Goal: Task Accomplishment & Management: Manage account settings

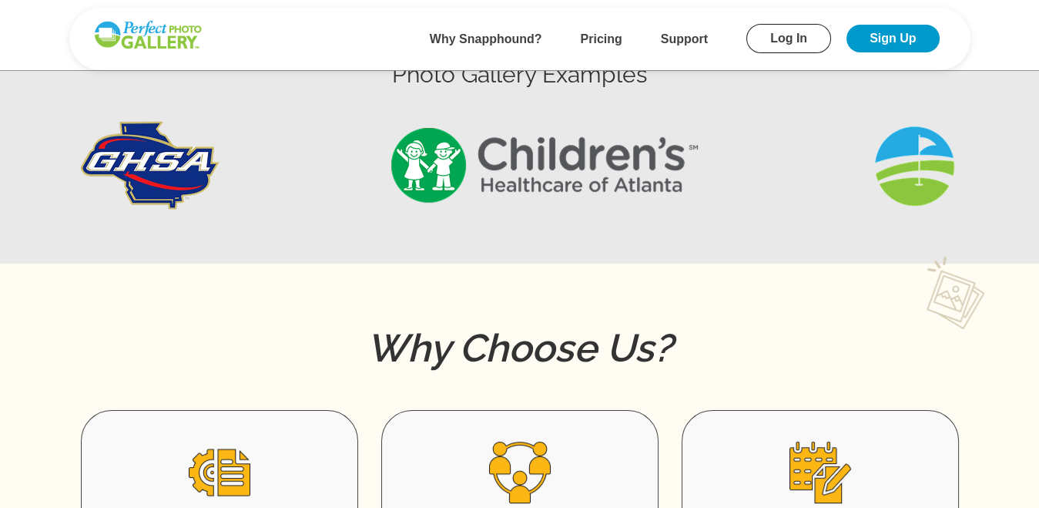
scroll to position [643, 0]
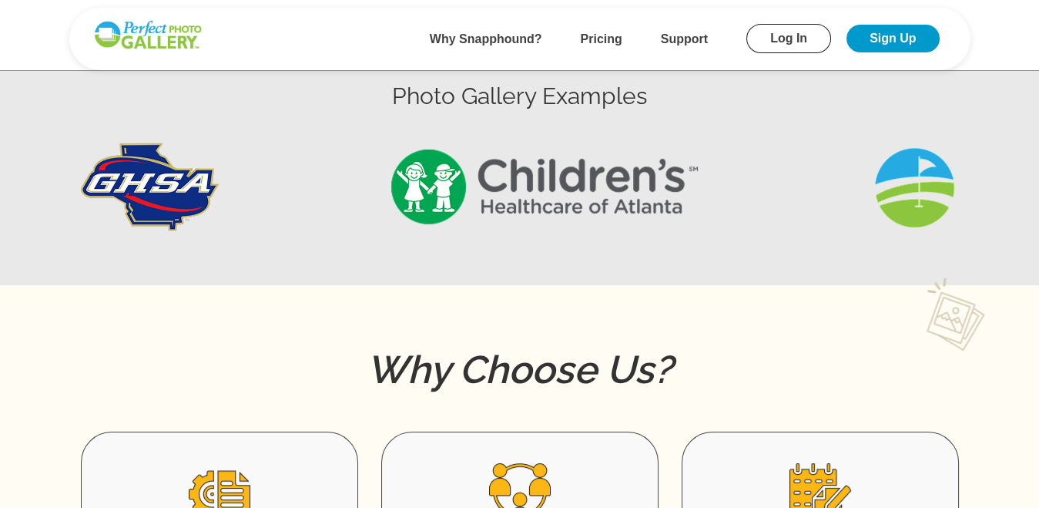
click at [919, 196] on img at bounding box center [915, 187] width 89 height 89
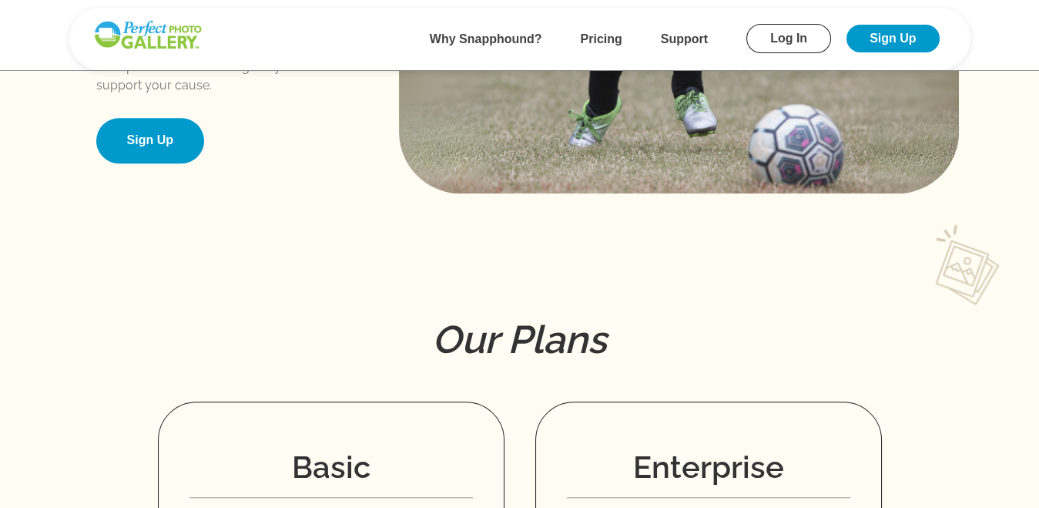
scroll to position [1727, 0]
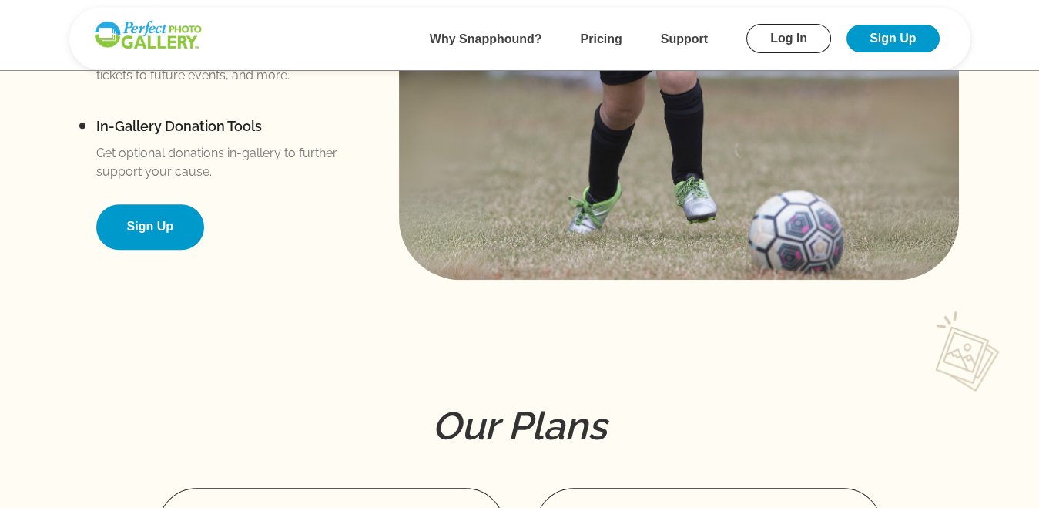
click at [146, 227] on link "Sign Up" at bounding box center [150, 226] width 108 height 45
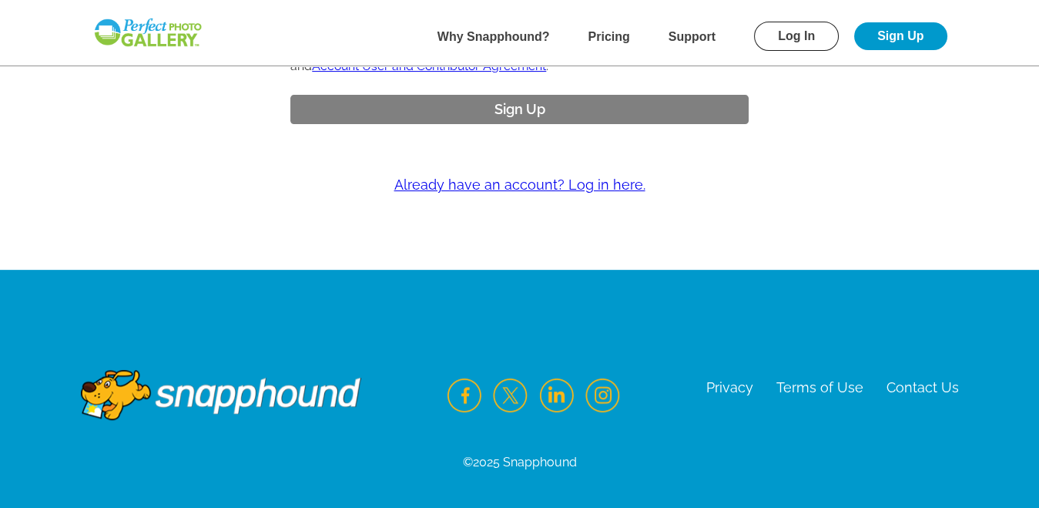
click at [579, 183] on link "Already have an account? Log in here." at bounding box center [520, 185] width 916 height 45
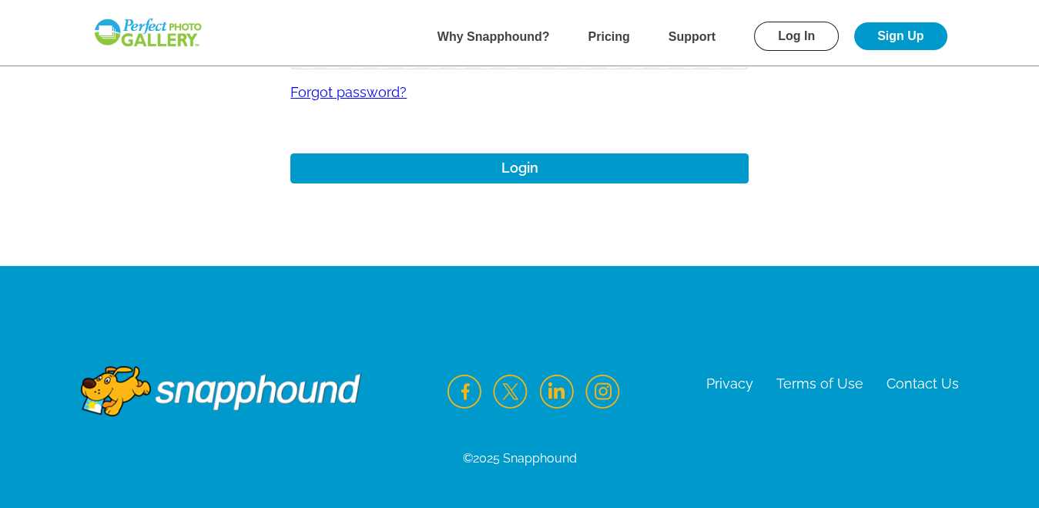
click at [353, 92] on link "Forgot password?" at bounding box center [519, 91] width 458 height 45
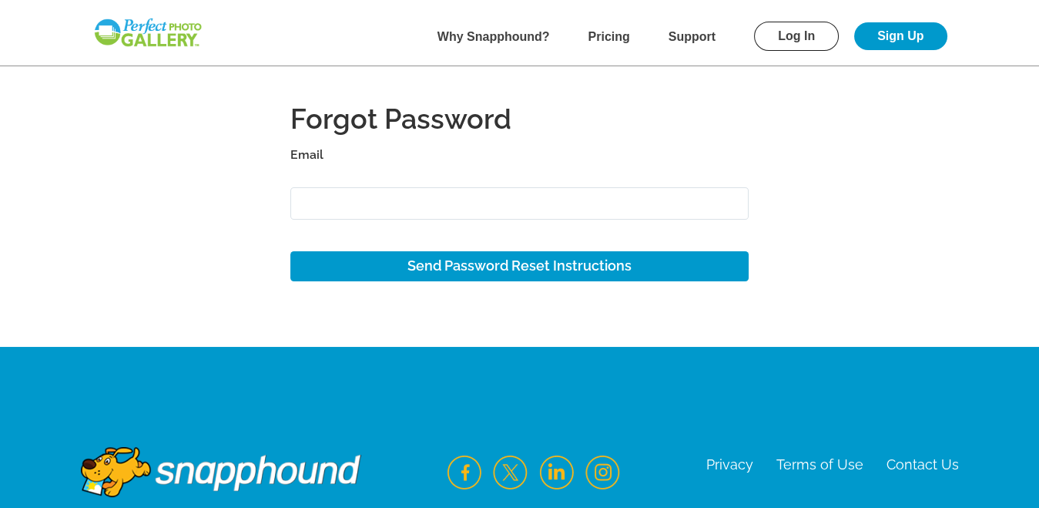
scroll to position [35, 0]
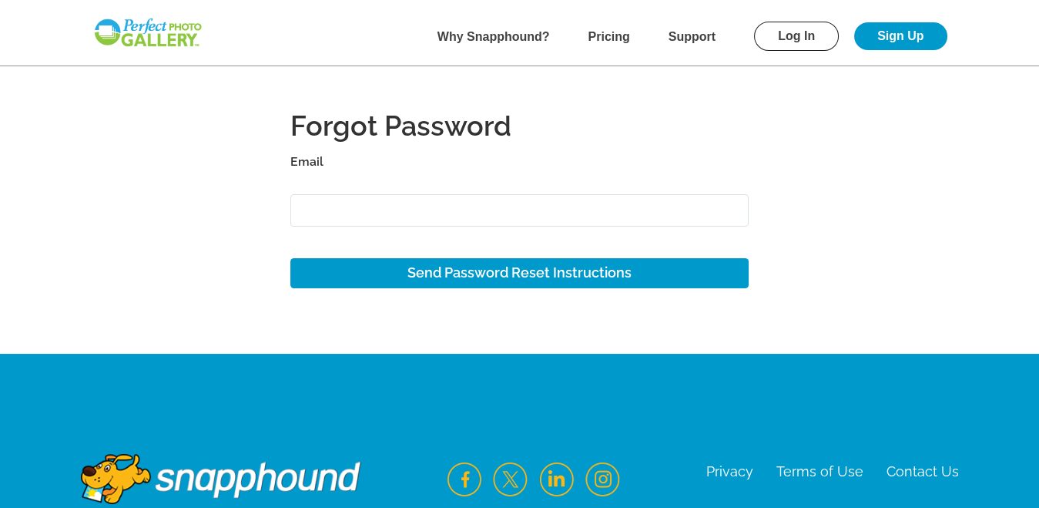
click at [333, 187] on div "Forgot Password Email" at bounding box center [519, 173] width 458 height 133
click at [333, 177] on div "Forgot Password Email" at bounding box center [519, 173] width 458 height 133
click at [315, 159] on label "Email" at bounding box center [519, 162] width 458 height 22
click at [315, 194] on input "Email" at bounding box center [519, 210] width 458 height 33
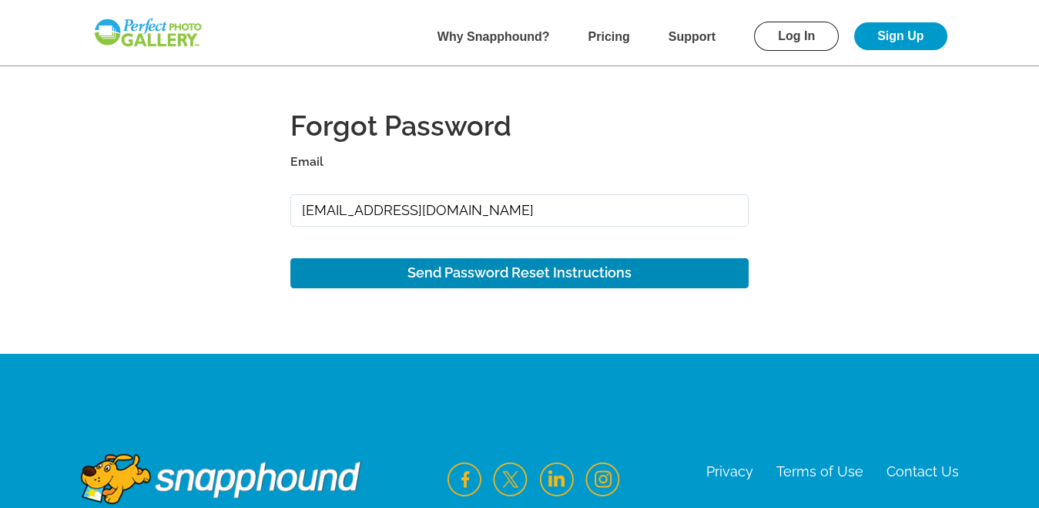
type input "[EMAIL_ADDRESS][DOMAIN_NAME]"
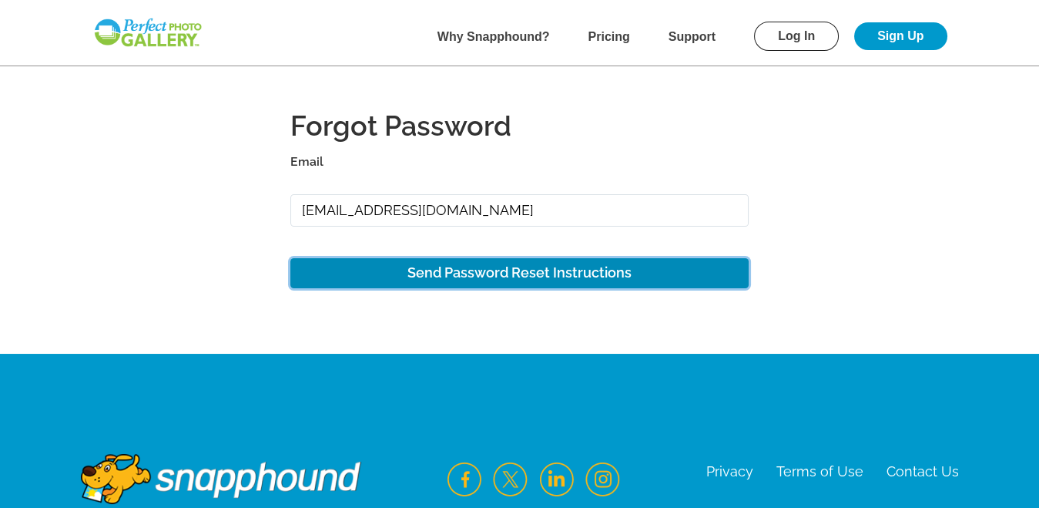
click at [496, 274] on button "Send Password Reset Instructions" at bounding box center [519, 273] width 458 height 30
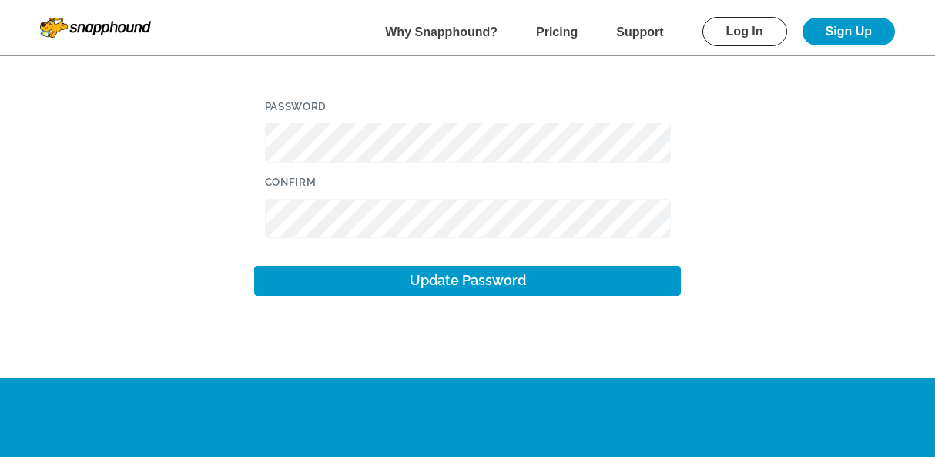
click at [338, 112] on label "Password" at bounding box center [468, 106] width 406 height 18
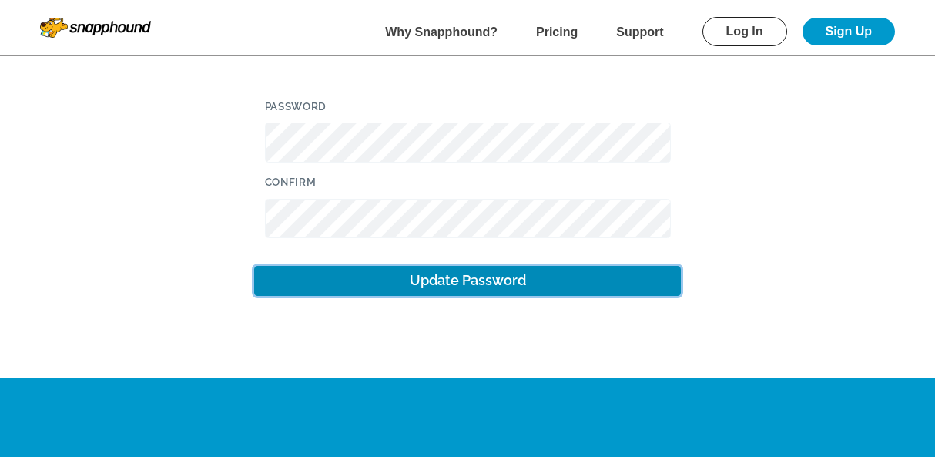
click at [461, 284] on button "Update Password" at bounding box center [467, 281] width 427 height 30
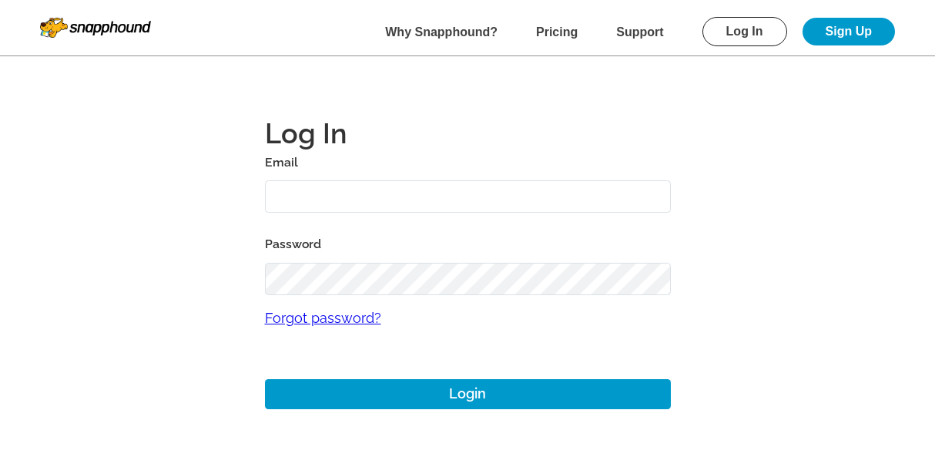
click at [297, 184] on input "text" at bounding box center [468, 196] width 406 height 33
type input "[EMAIL_ADDRESS][DOMAIN_NAME]"
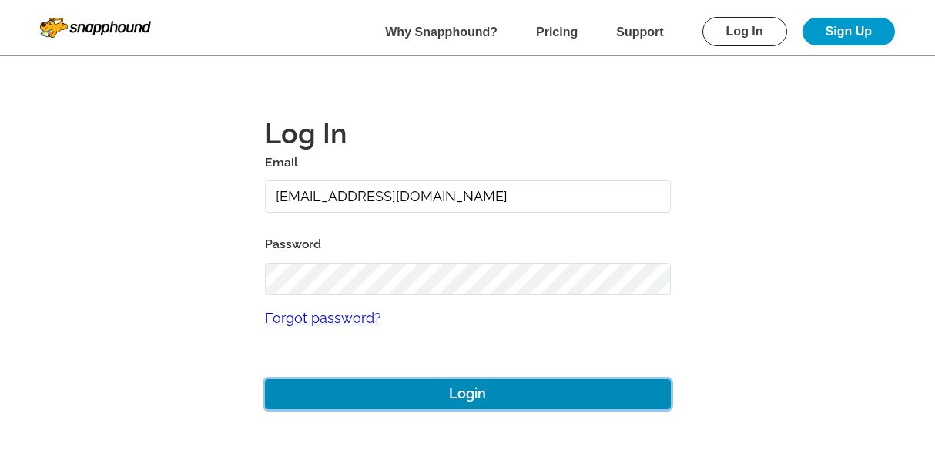
click at [465, 390] on button "Login" at bounding box center [468, 394] width 406 height 30
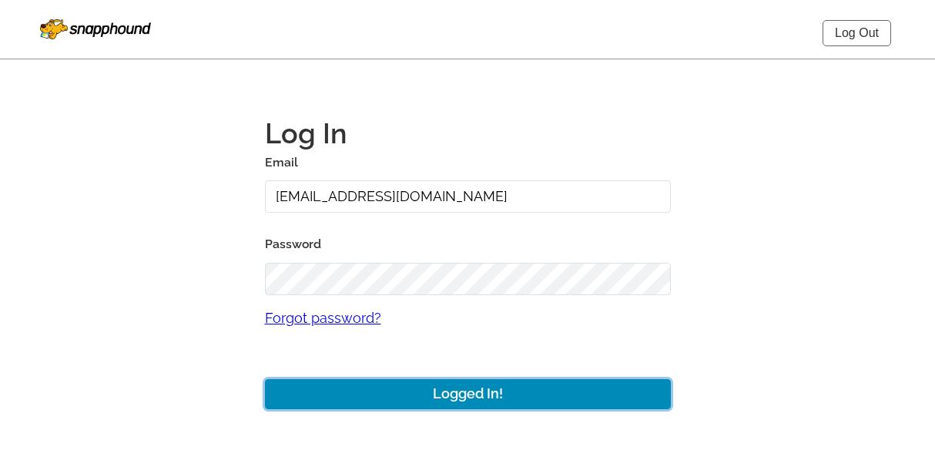
click at [459, 387] on button "Logged In!" at bounding box center [468, 394] width 406 height 30
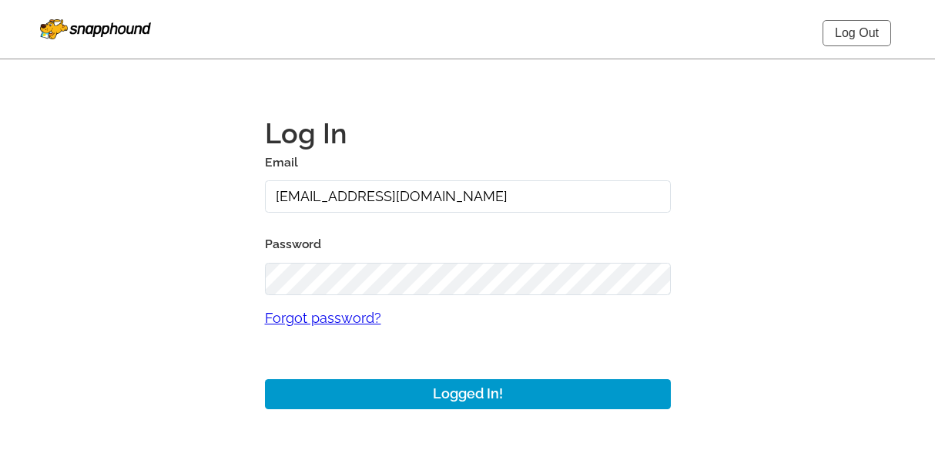
click at [97, 27] on img at bounding box center [95, 29] width 111 height 20
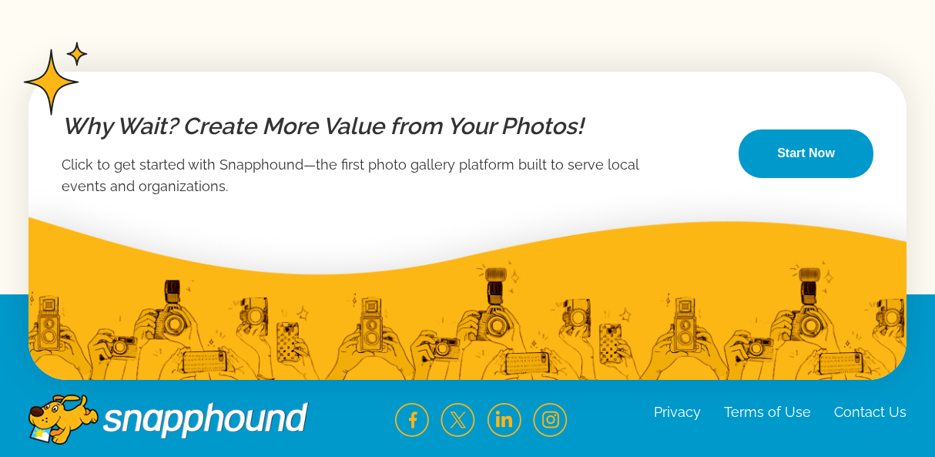
scroll to position [2738, 0]
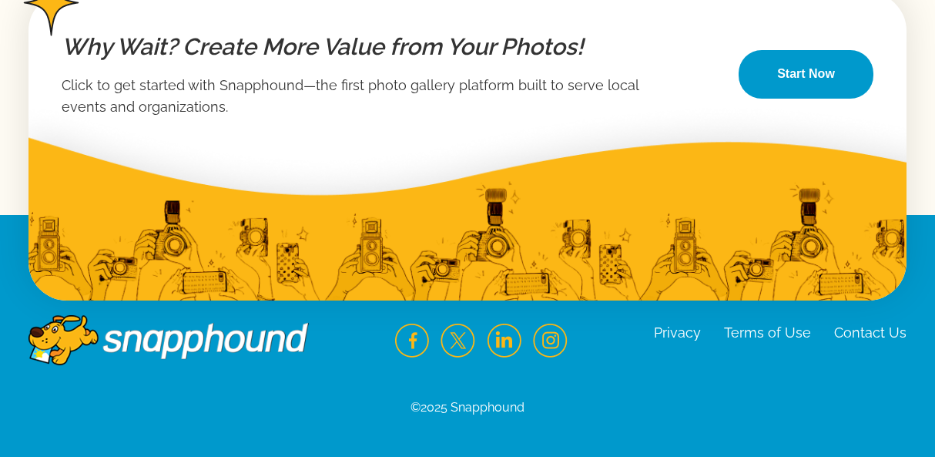
click at [814, 76] on link "Start Now" at bounding box center [806, 74] width 135 height 49
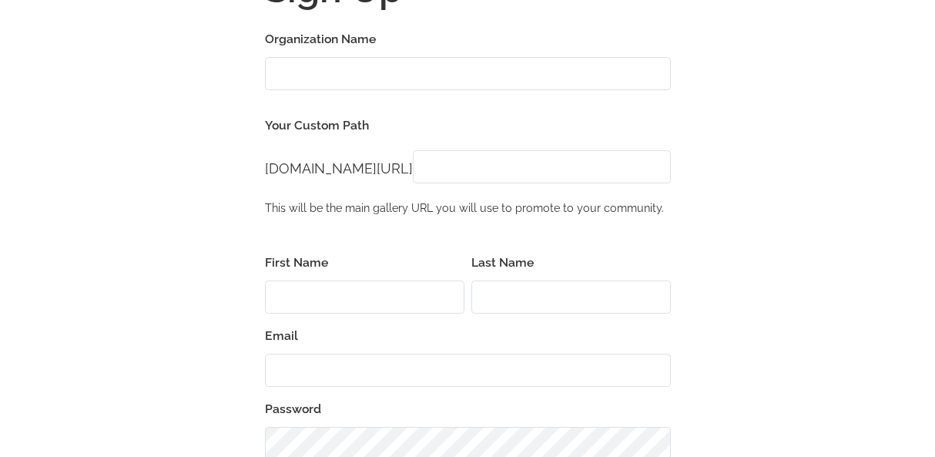
scroll to position [15, 0]
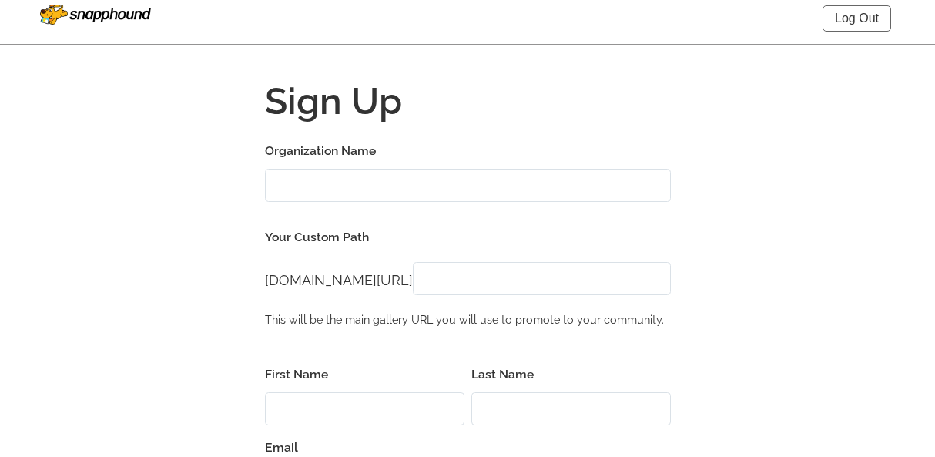
click at [849, 22] on link "Log Out" at bounding box center [857, 18] width 69 height 26
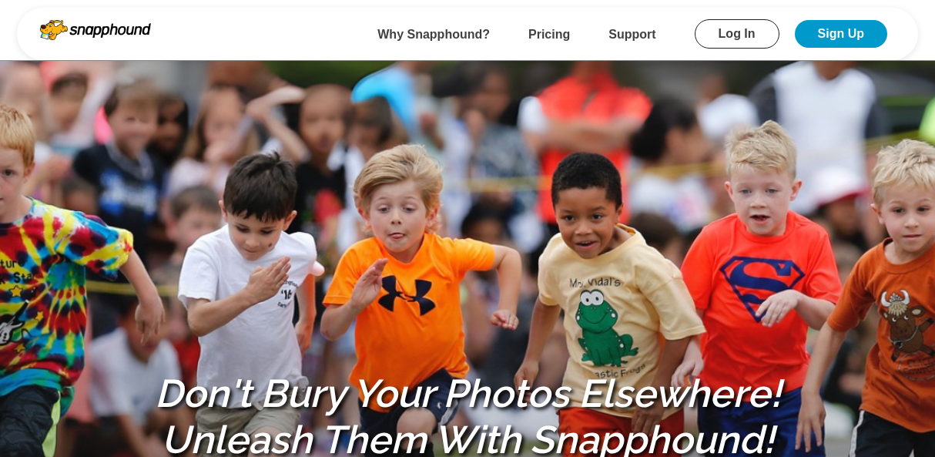
click at [742, 32] on link "Log In" at bounding box center [737, 33] width 85 height 29
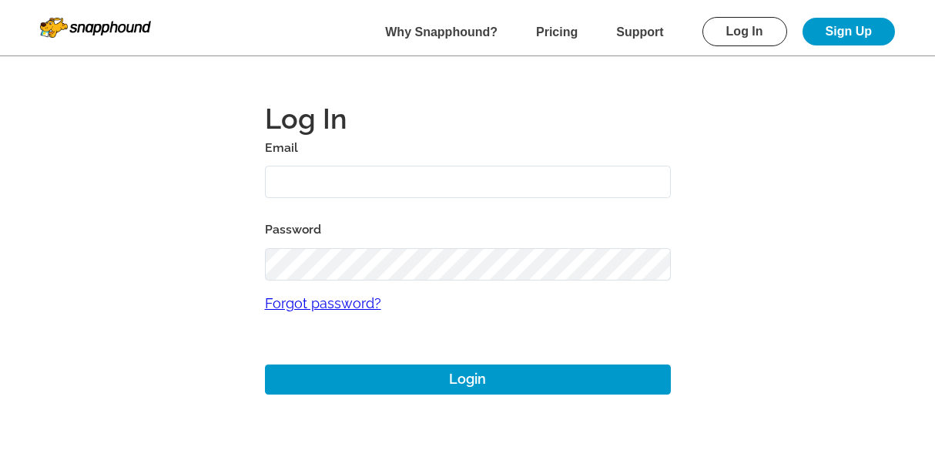
click at [300, 184] on input "text" at bounding box center [468, 182] width 406 height 33
type input "[EMAIL_ADDRESS][DOMAIN_NAME]"
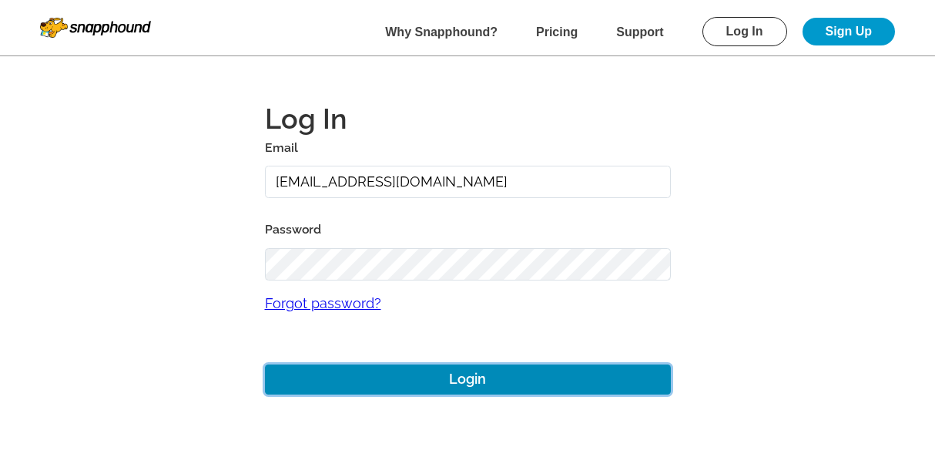
click at [455, 378] on button "Login" at bounding box center [468, 379] width 406 height 30
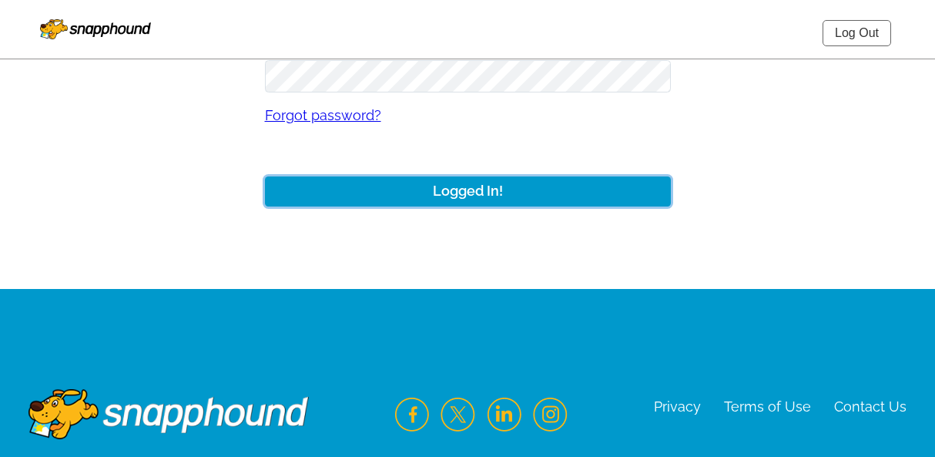
scroll to position [277, 0]
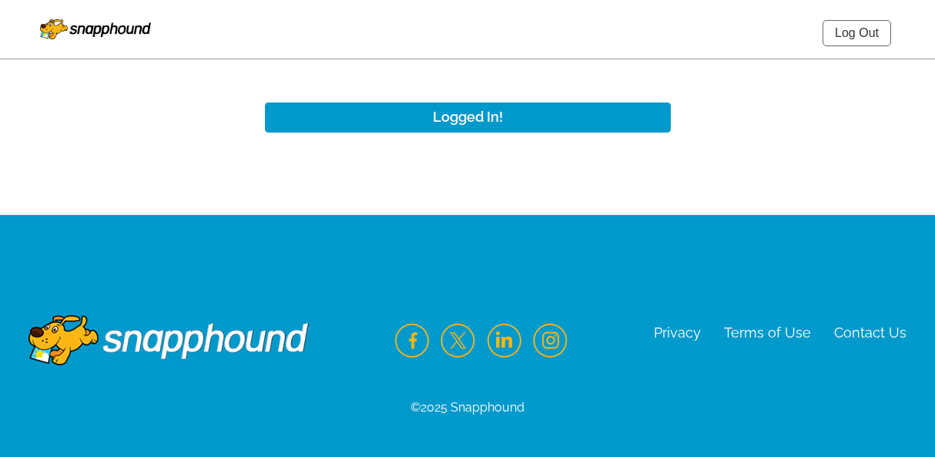
click at [190, 339] on img at bounding box center [169, 329] width 280 height 74
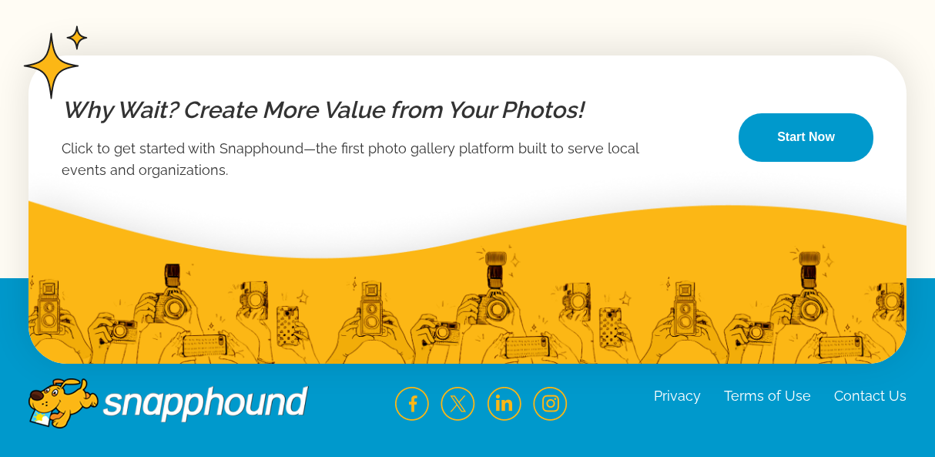
scroll to position [2677, 0]
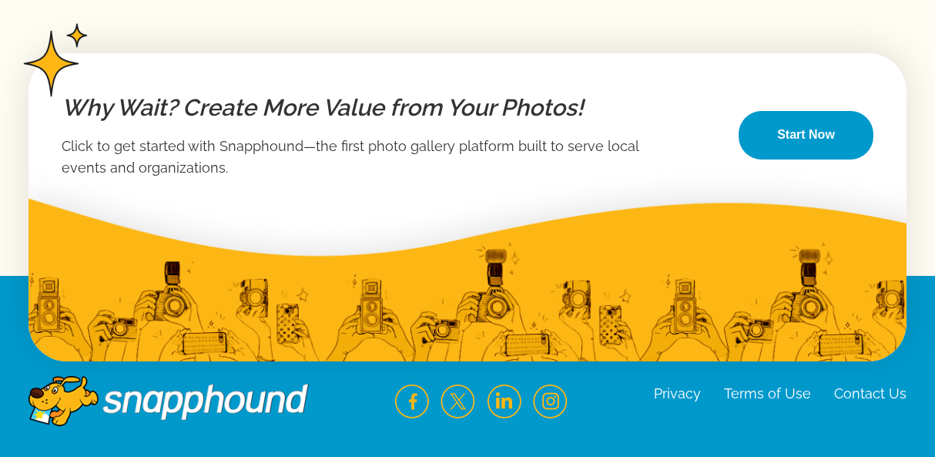
click at [871, 396] on link "Contact Us" at bounding box center [870, 393] width 72 height 16
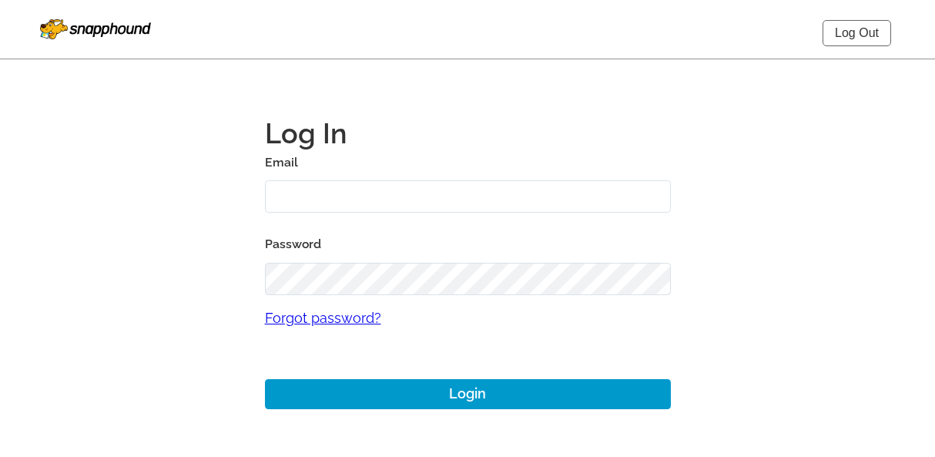
click at [856, 27] on link "Log Out" at bounding box center [857, 33] width 69 height 26
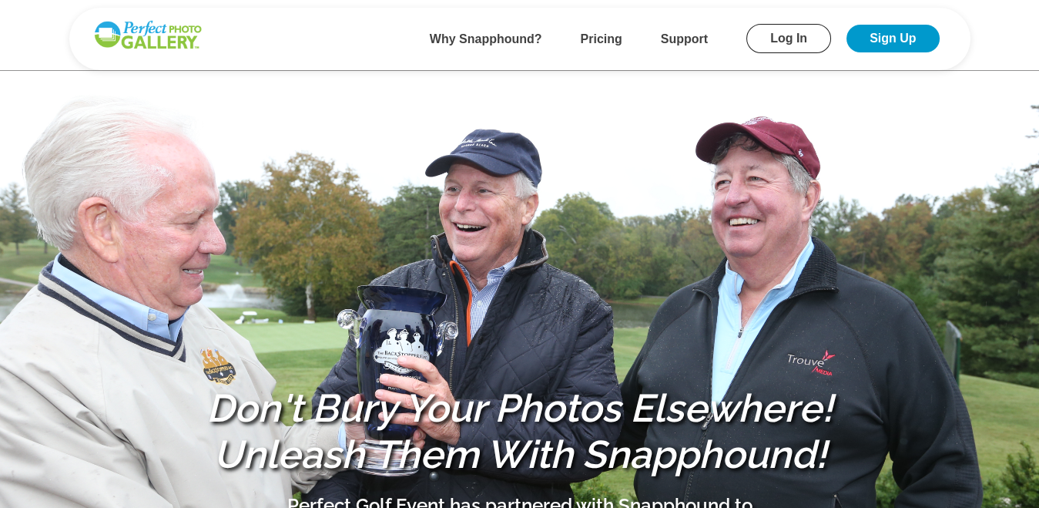
click at [789, 37] on link "Log In" at bounding box center [789, 38] width 85 height 29
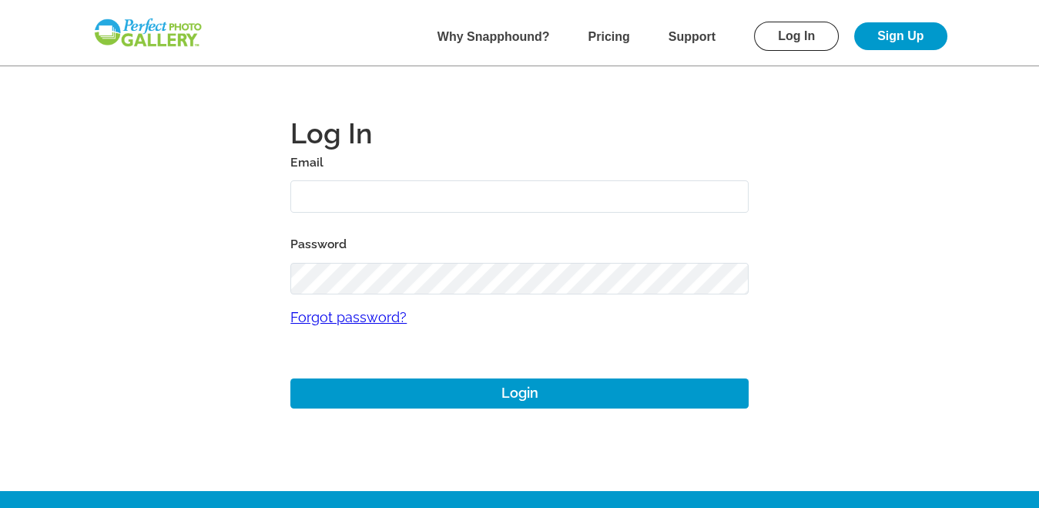
click at [341, 193] on input "text" at bounding box center [519, 196] width 458 height 33
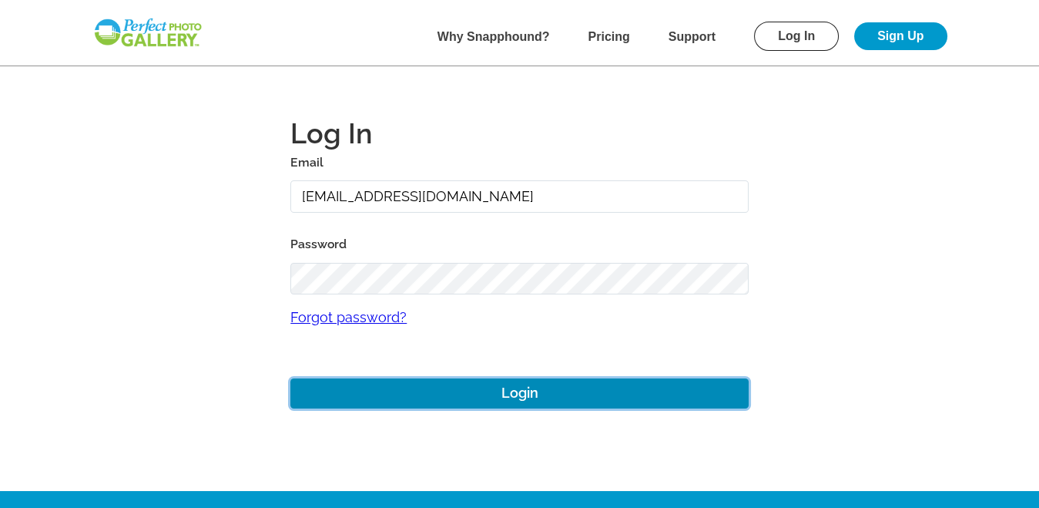
click at [523, 394] on button "Login" at bounding box center [519, 393] width 458 height 30
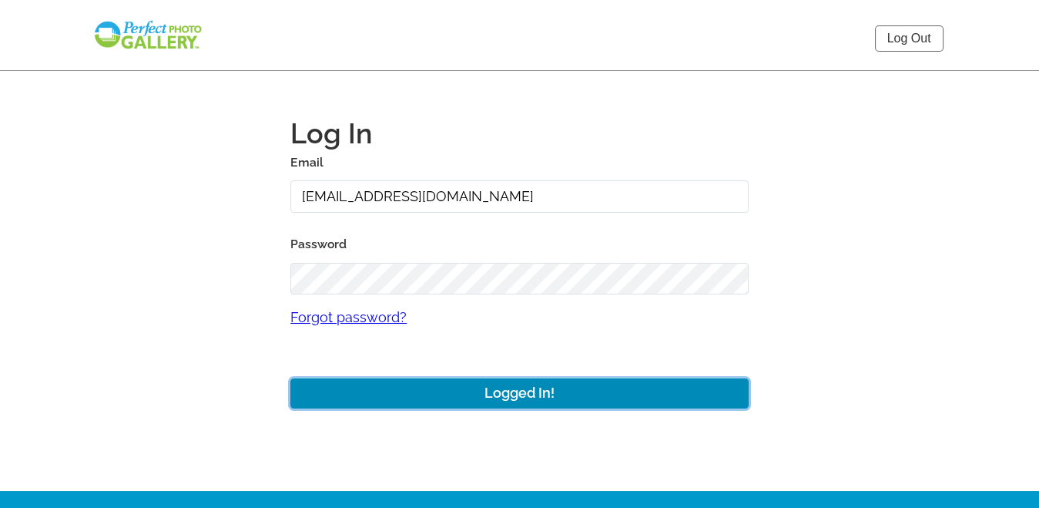
click at [540, 395] on button "Logged In!" at bounding box center [519, 393] width 458 height 30
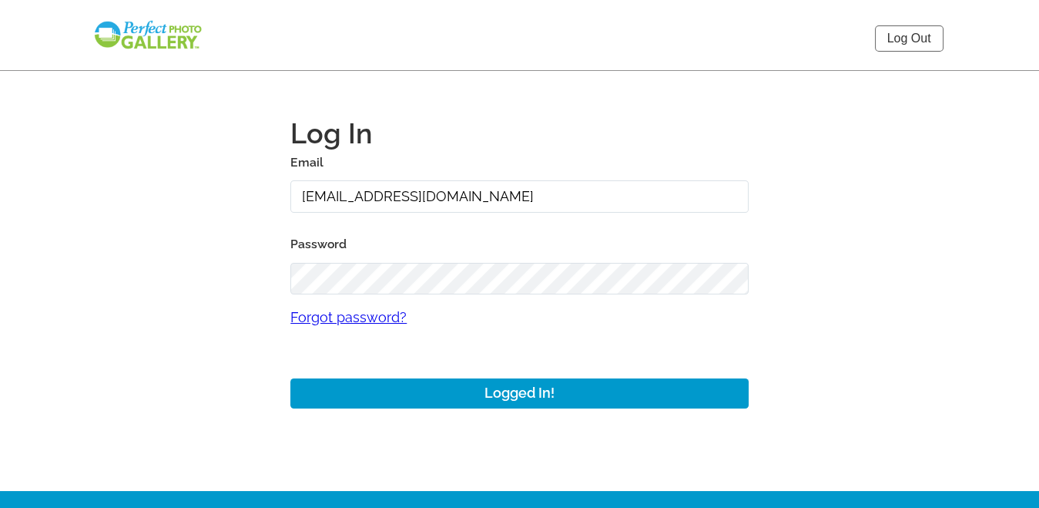
drag, startPoint x: 492, startPoint y: 203, endPoint x: 214, endPoint y: 169, distance: 280.2
click at [216, 168] on main "Log In Email dom1976lombar@gmail.com Password Forgot password? Logged In!" at bounding box center [519, 245] width 1039 height 491
type input "[EMAIL_ADDRESS][DOMAIN_NAME]"
click at [281, 269] on main "Log In Email domlombar@gmail.com Password Forgot password? Logged In!" at bounding box center [519, 245] width 1039 height 491
click at [901, 38] on link "Log Out" at bounding box center [909, 38] width 69 height 26
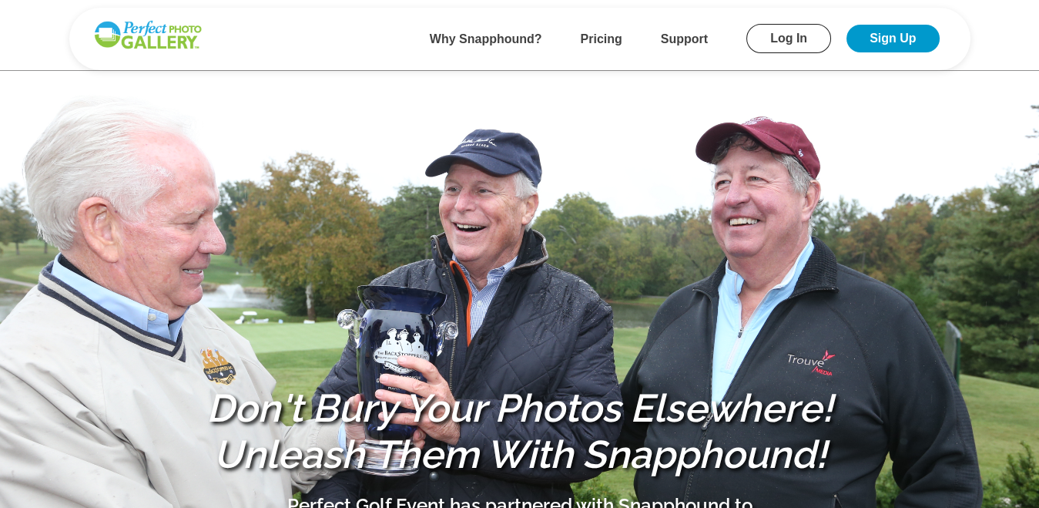
click at [789, 38] on link "Log In" at bounding box center [789, 38] width 85 height 29
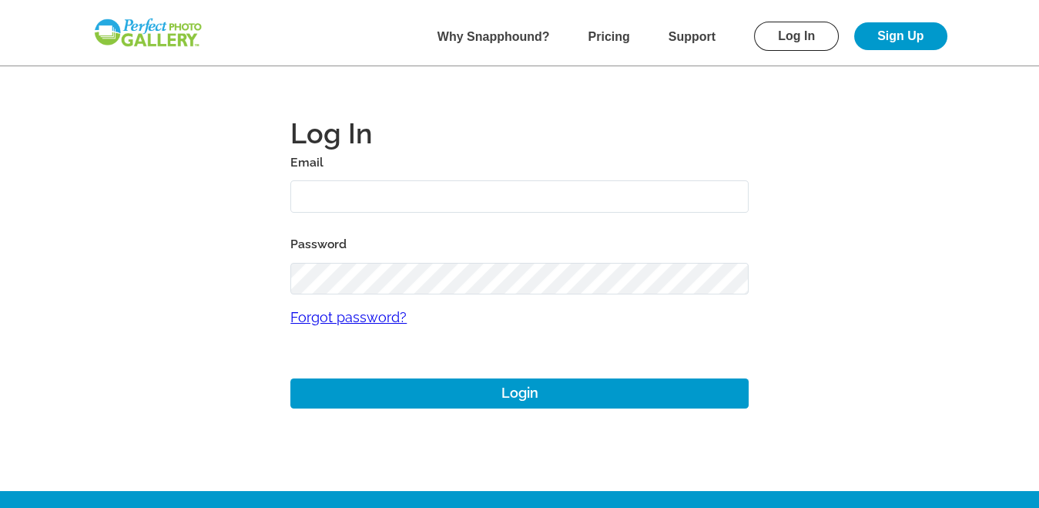
click at [366, 190] on input "text" at bounding box center [519, 196] width 458 height 33
type input "domlombar@gmail.com"
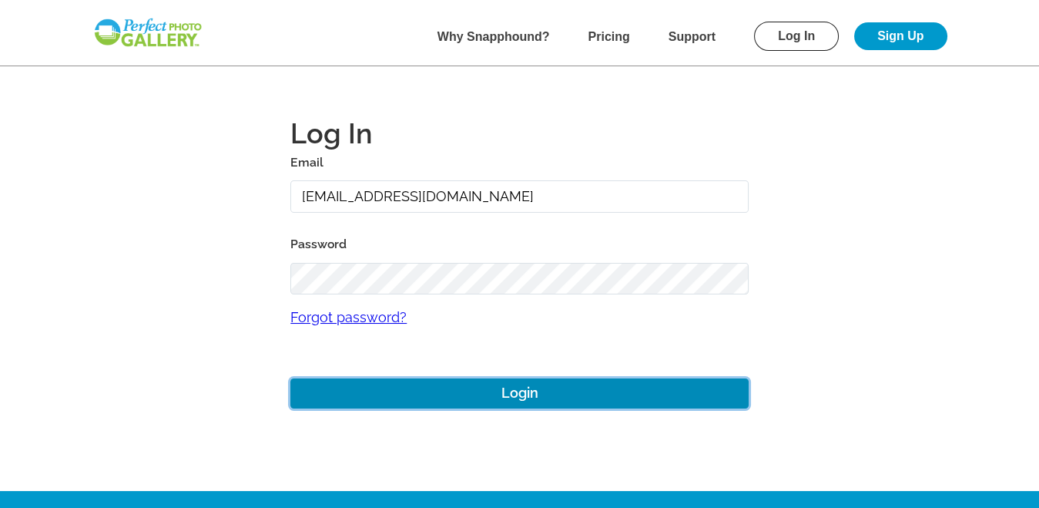
click at [523, 391] on button "Login" at bounding box center [519, 393] width 458 height 30
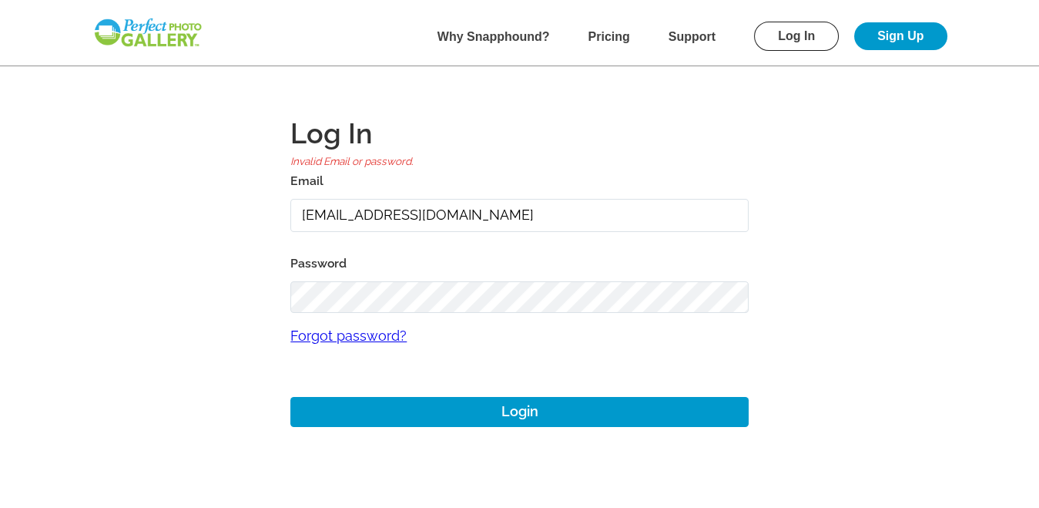
click at [240, 290] on main "Log In Invalid Email or password. Email domlombar@gmail.com Password Forgot pas…" at bounding box center [519, 254] width 1039 height 509
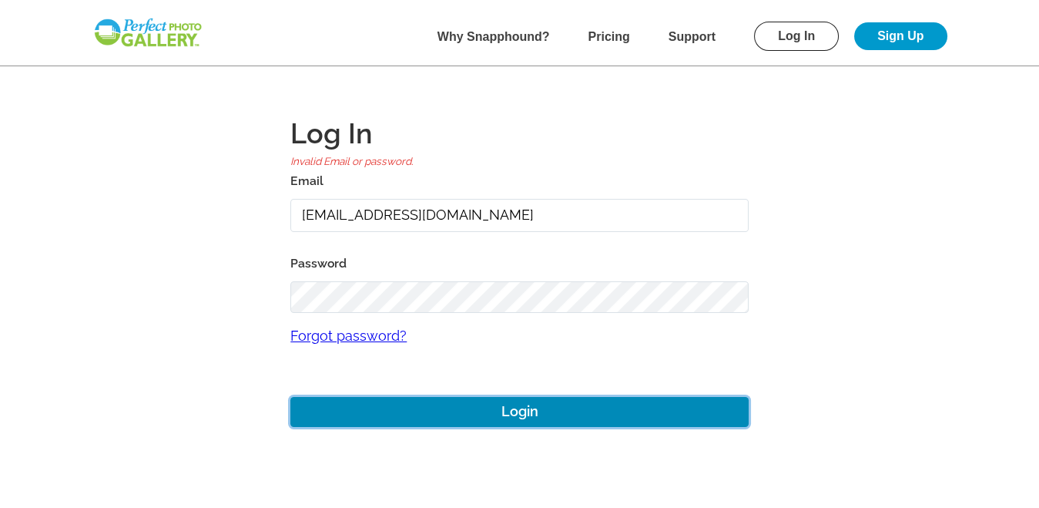
click at [525, 416] on button "Login" at bounding box center [519, 412] width 458 height 30
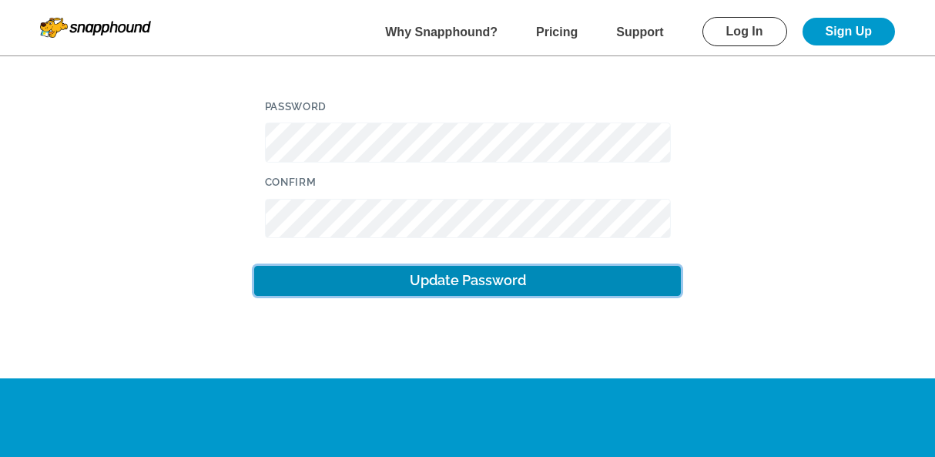
click at [475, 280] on button "Update Password" at bounding box center [467, 281] width 427 height 30
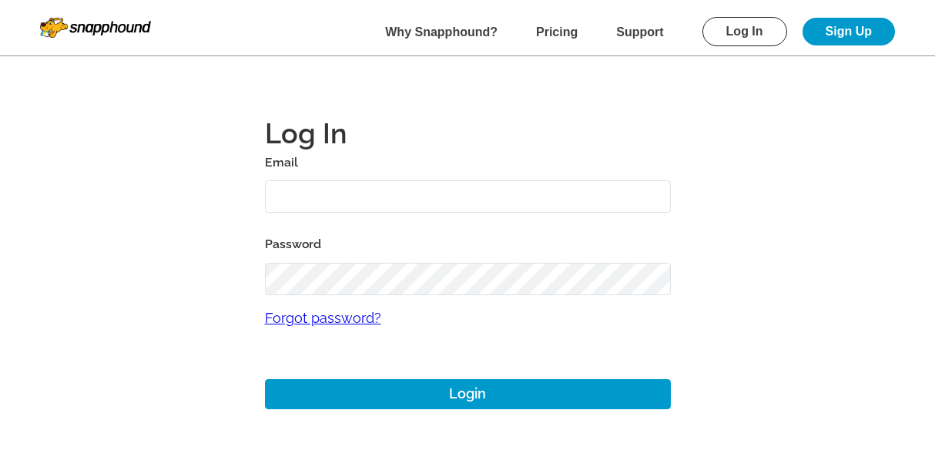
click at [308, 192] on input "text" at bounding box center [468, 196] width 406 height 33
type input "[EMAIL_ADDRESS][DOMAIN_NAME]"
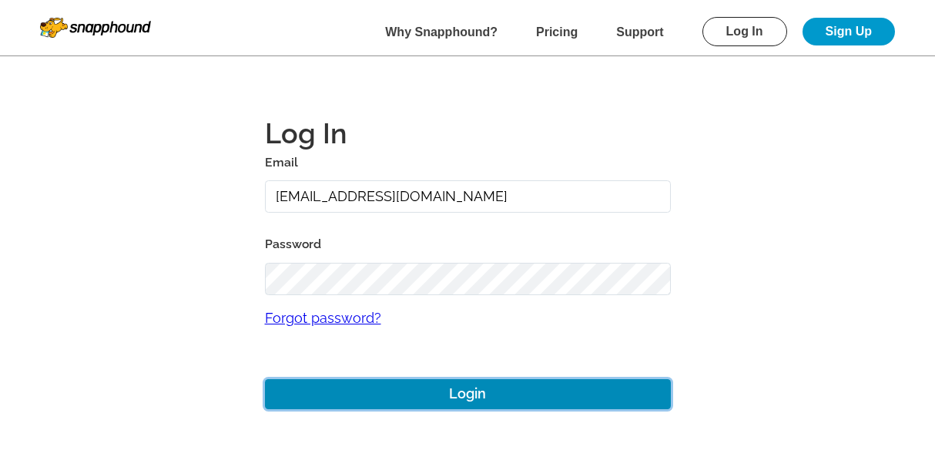
click at [461, 394] on button "Login" at bounding box center [468, 394] width 406 height 30
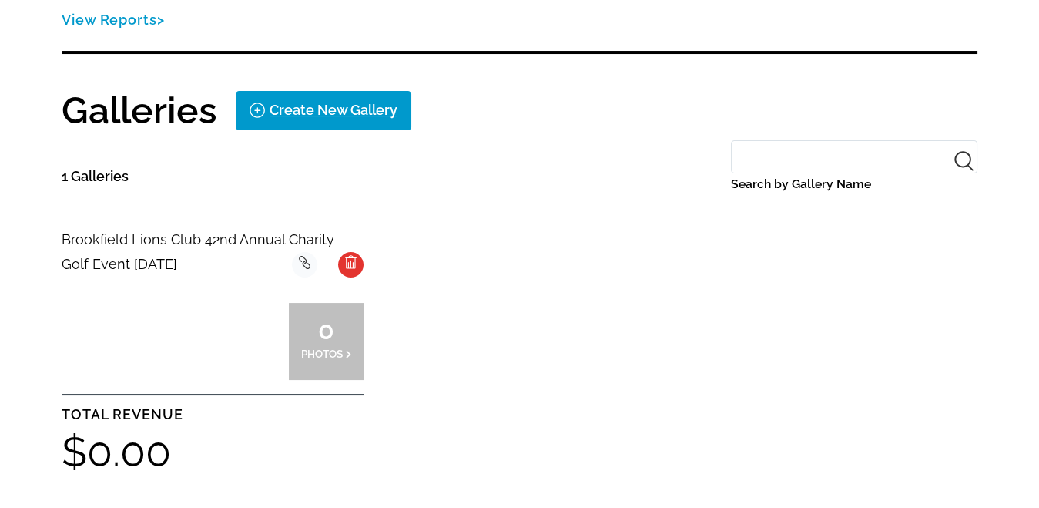
scroll to position [277, 0]
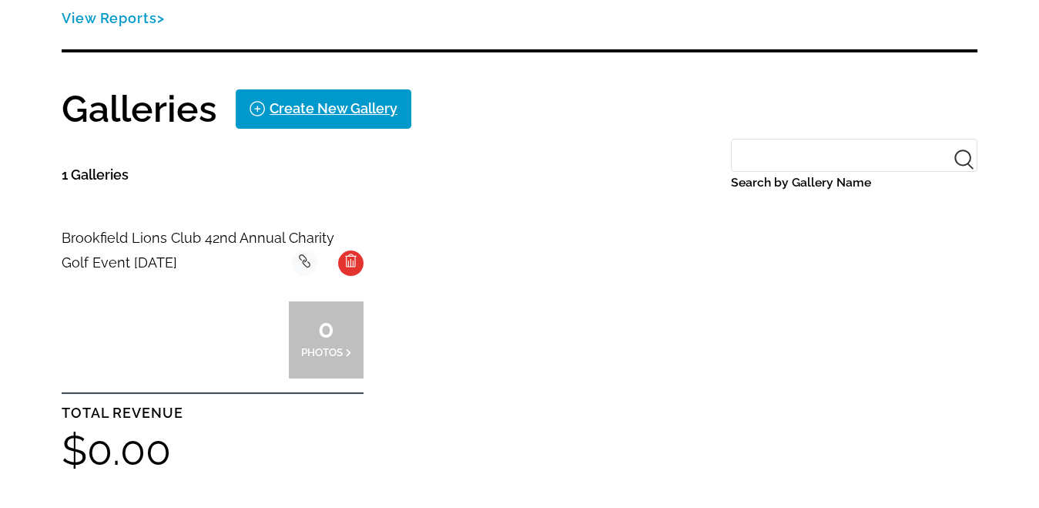
click at [126, 242] on span "Brookfield Lions Club 42nd Annual Charity Golf Event [DATE]" at bounding box center [198, 250] width 273 height 41
click at [148, 244] on div "Brookfield Lions Club 42nd Annual Charity Golf Event [DATE] background Layer 1" at bounding box center [213, 251] width 302 height 50
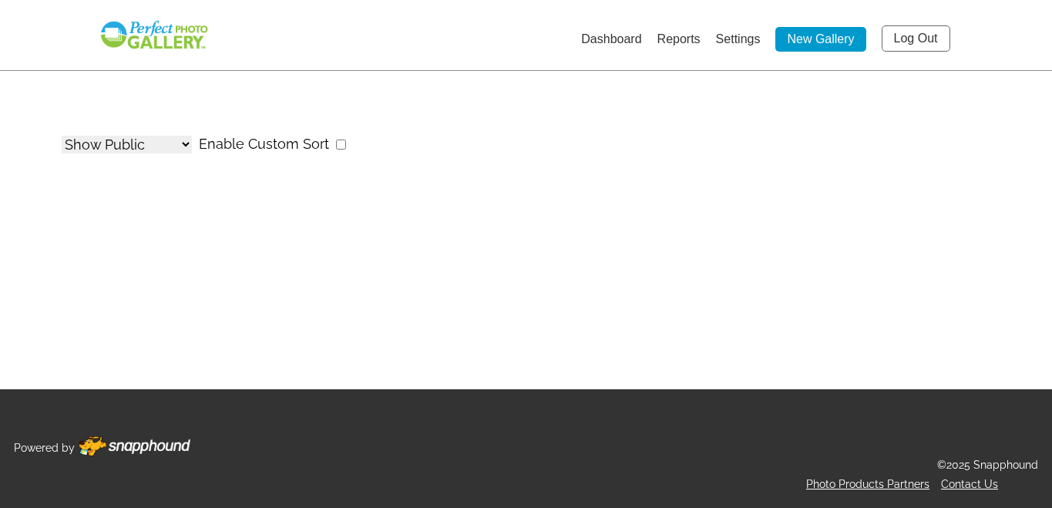
select select "onlyShowInGallery"
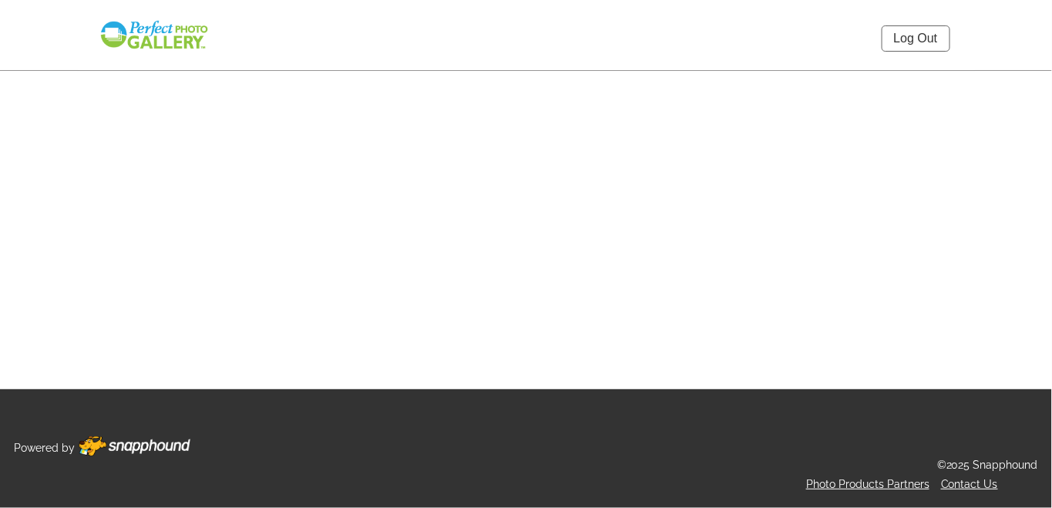
select select "onlyShowInGallery"
